Goal: Navigation & Orientation: Find specific page/section

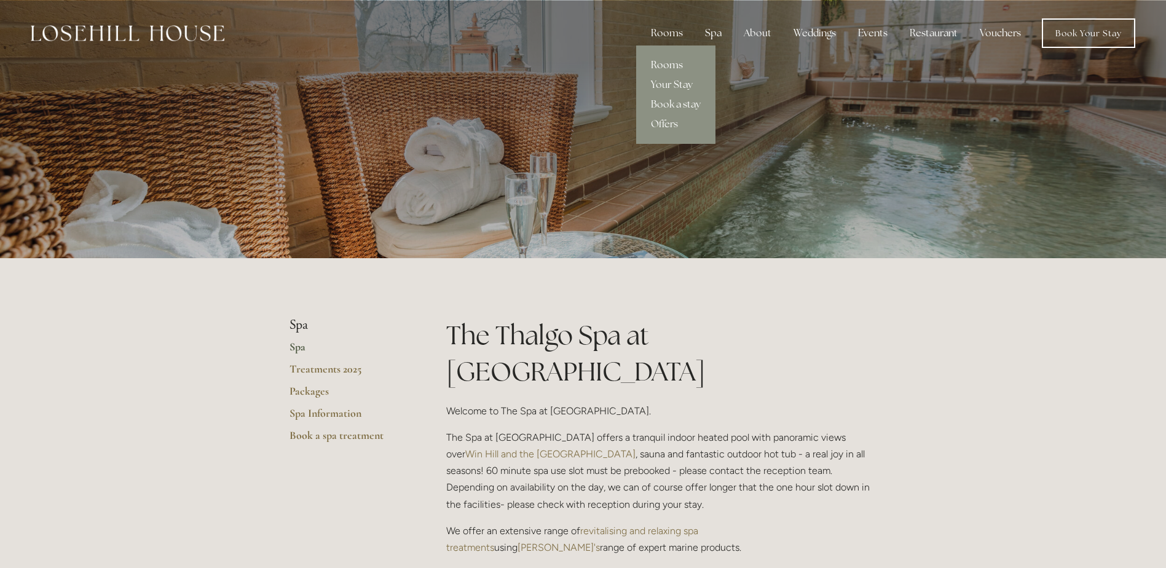
click at [676, 66] on link "Rooms" at bounding box center [675, 65] width 79 height 20
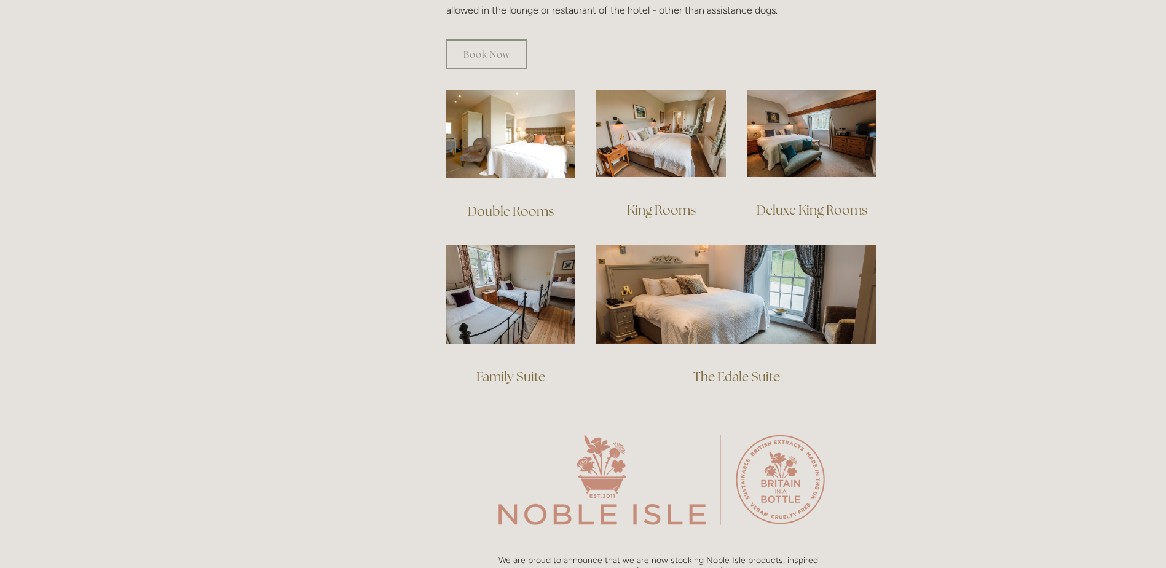
scroll to position [922, 0]
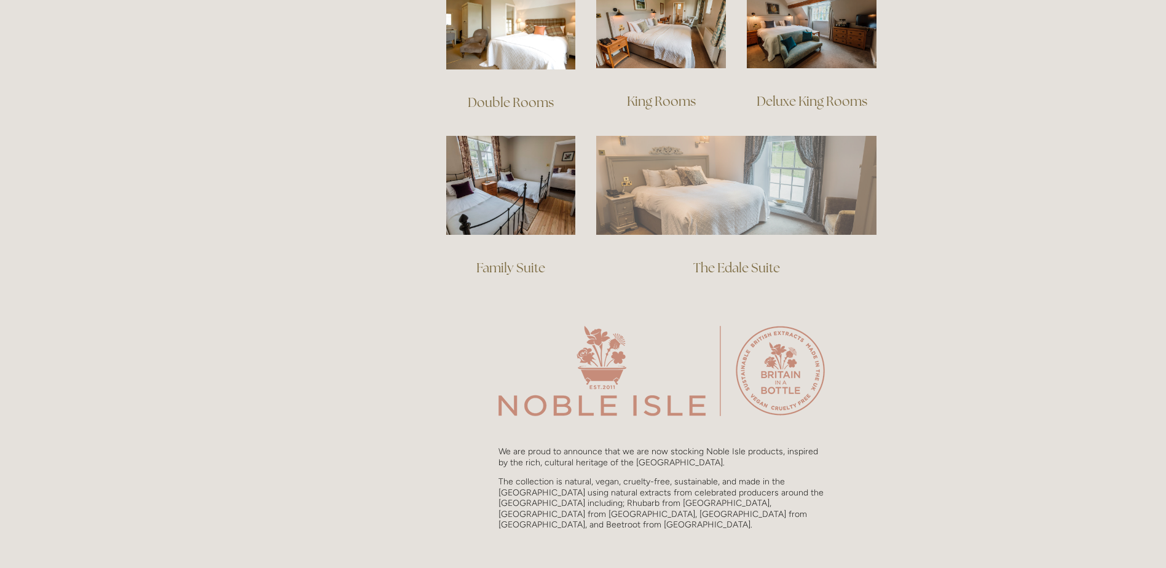
click at [646, 183] on img at bounding box center [736, 185] width 280 height 98
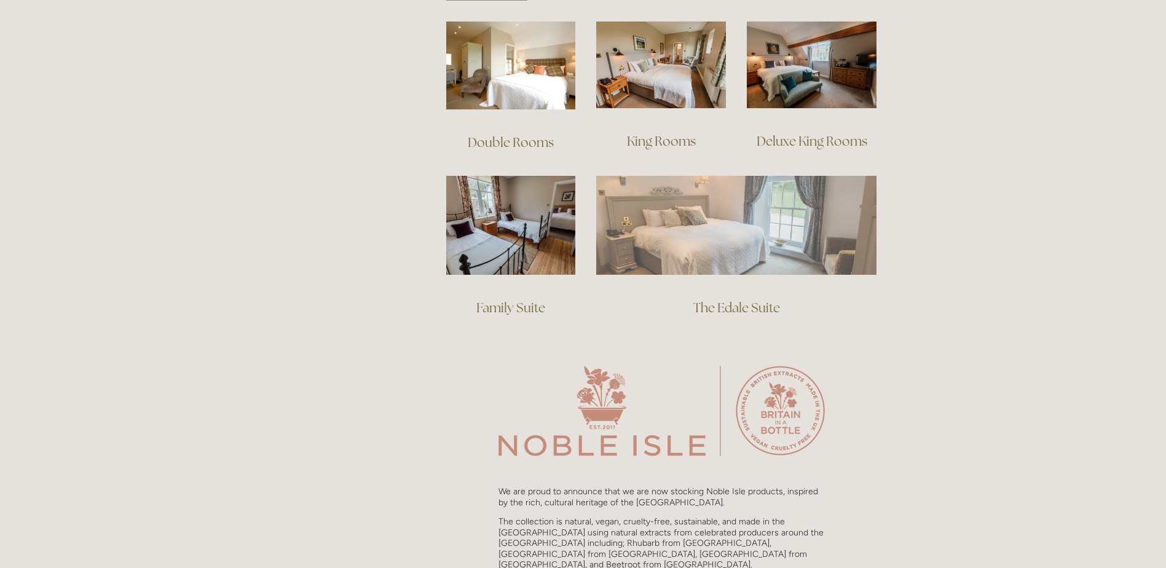
scroll to position [861, 0]
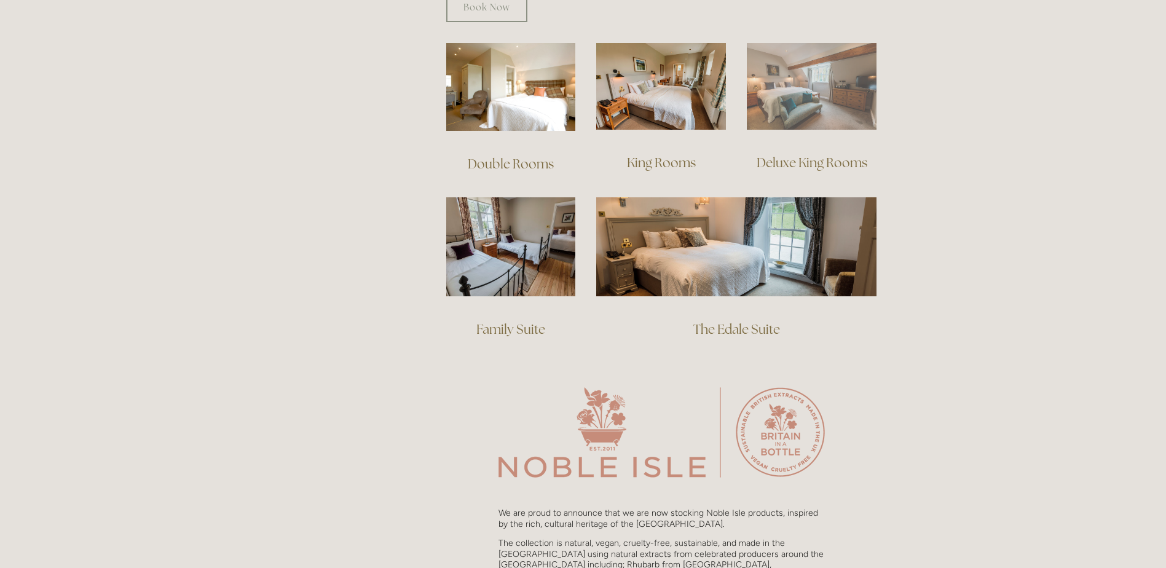
click at [760, 97] on img at bounding box center [812, 86] width 130 height 87
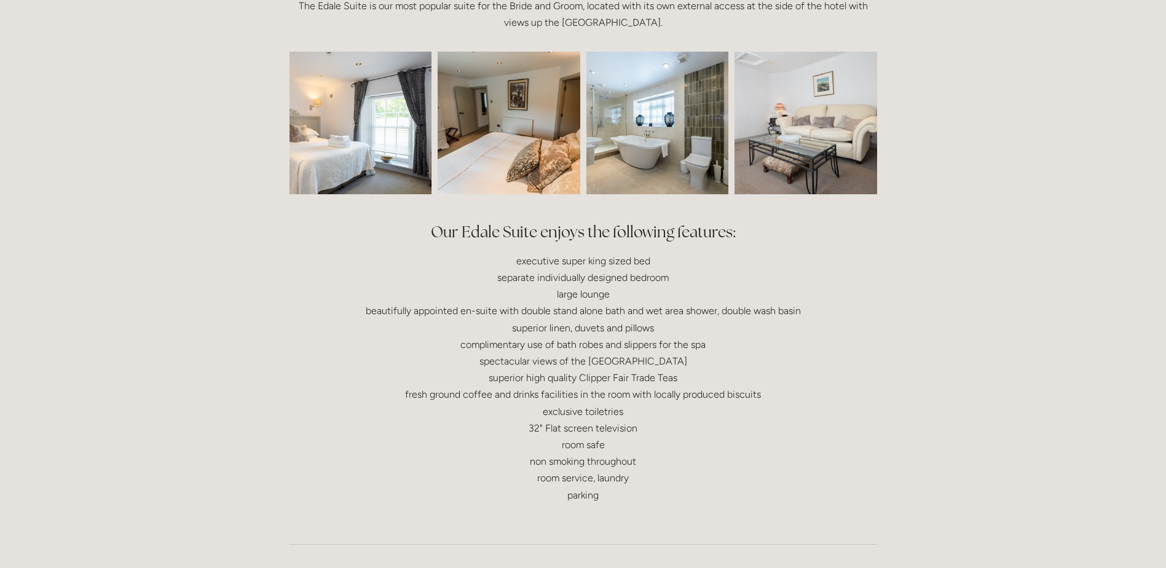
scroll to position [307, 0]
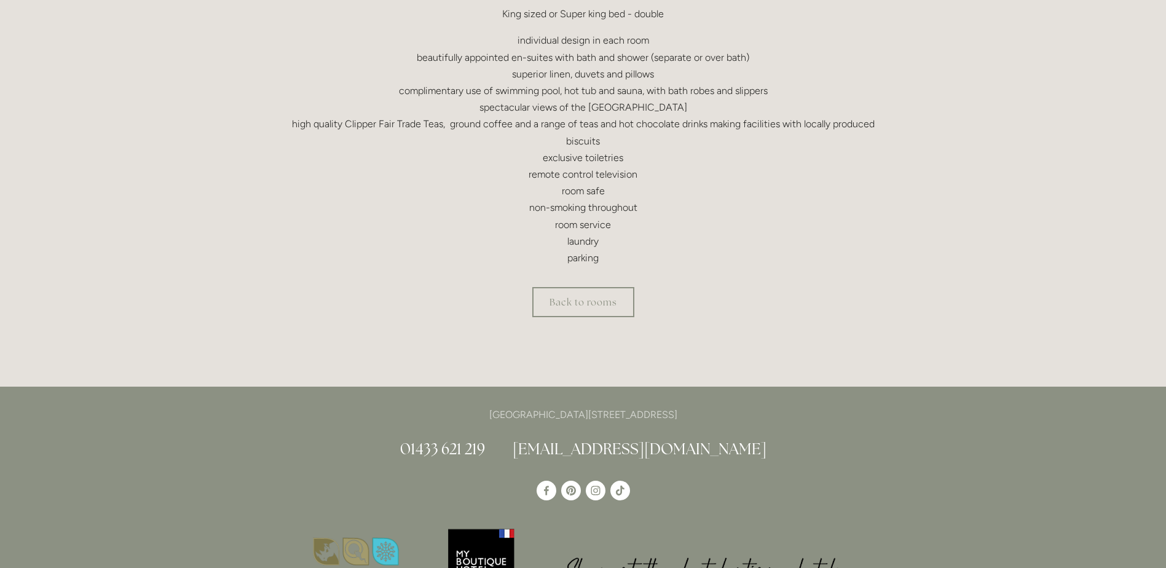
scroll to position [389, 0]
